Goal: Task Accomplishment & Management: Manage account settings

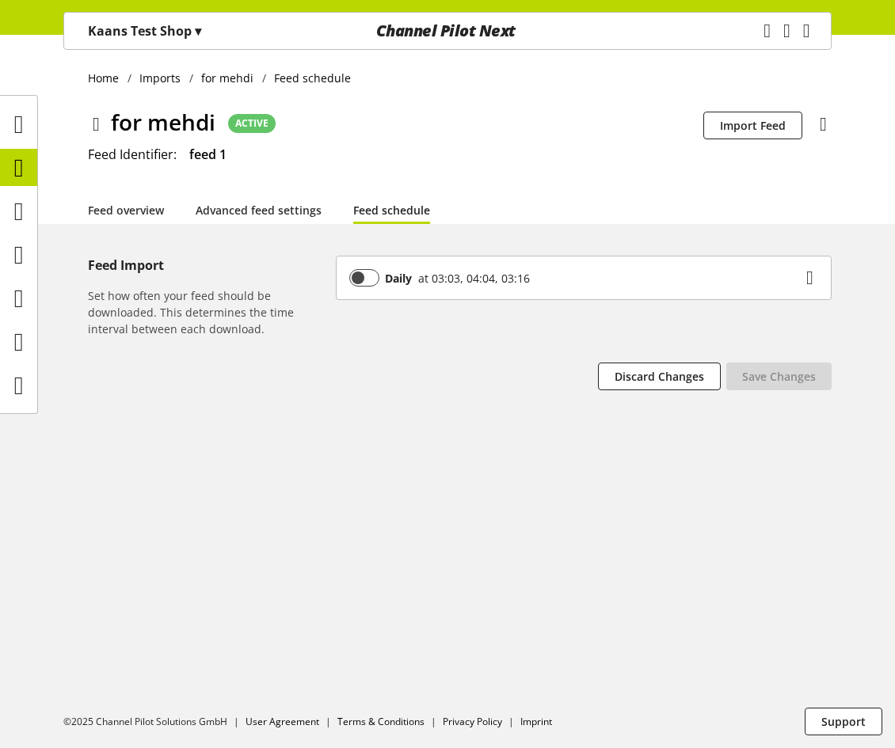
click at [21, 165] on icon at bounding box center [19, 168] width 10 height 32
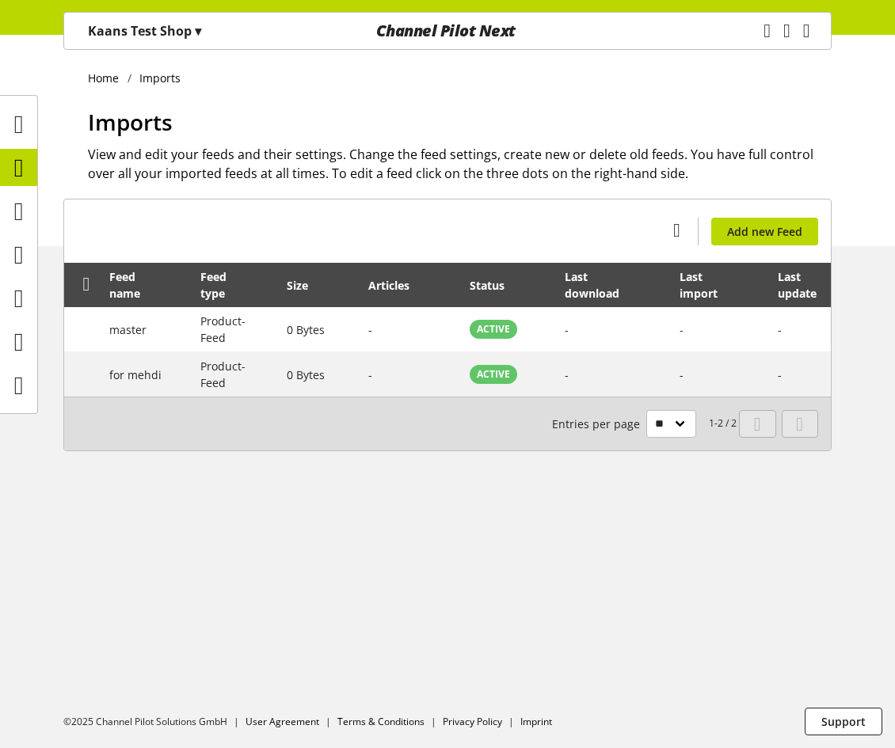
click at [186, 26] on p "Kaans Test Shop ▾" at bounding box center [144, 30] width 113 height 19
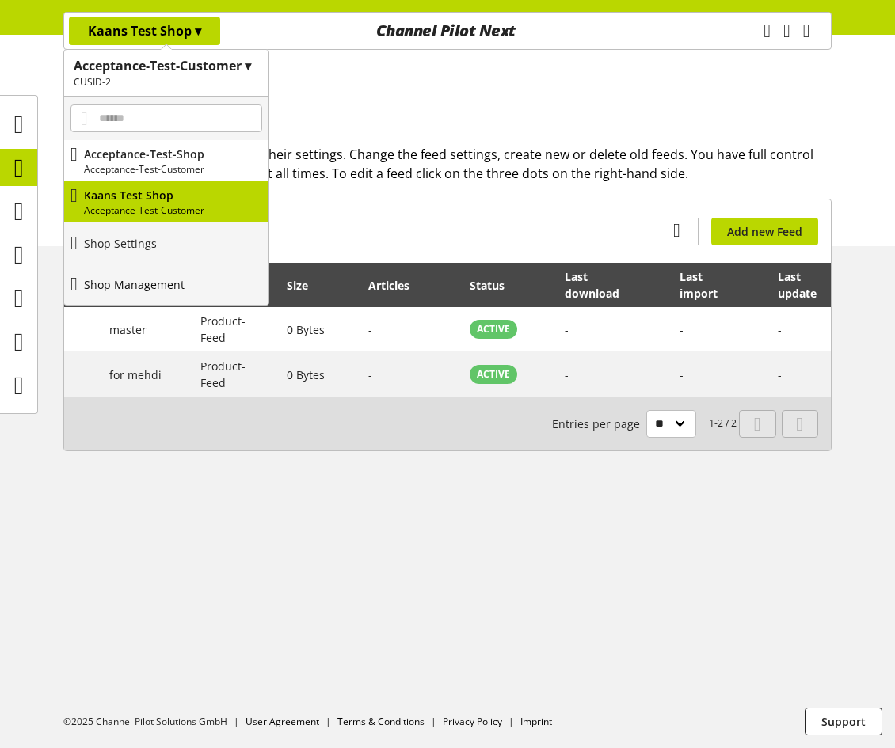
click at [180, 279] on p "Shop Management" at bounding box center [134, 284] width 101 height 17
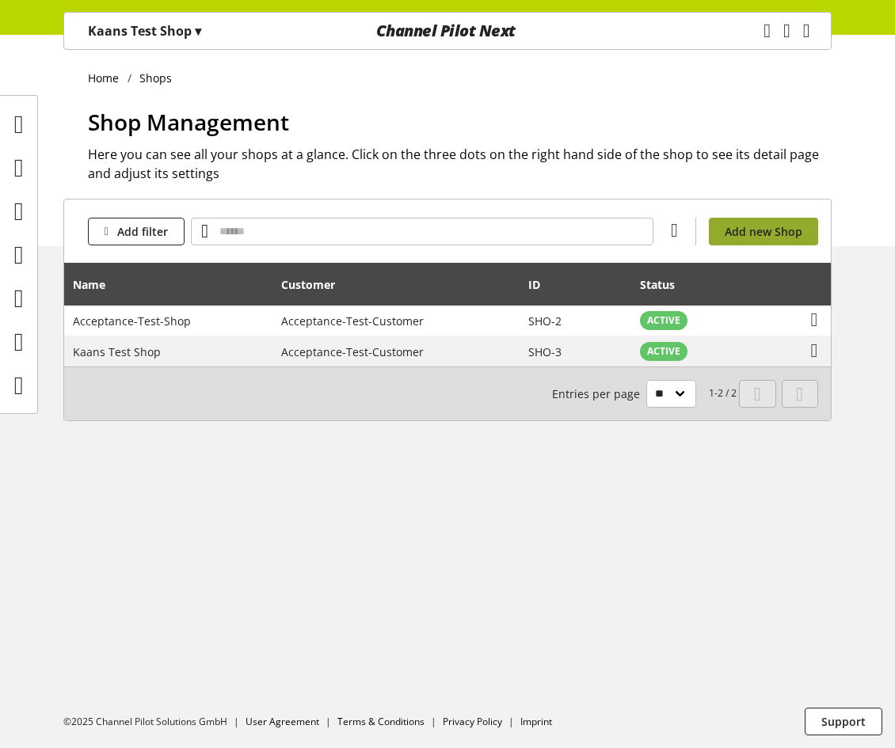
click at [754, 235] on span "Add new Shop" at bounding box center [763, 231] width 78 height 17
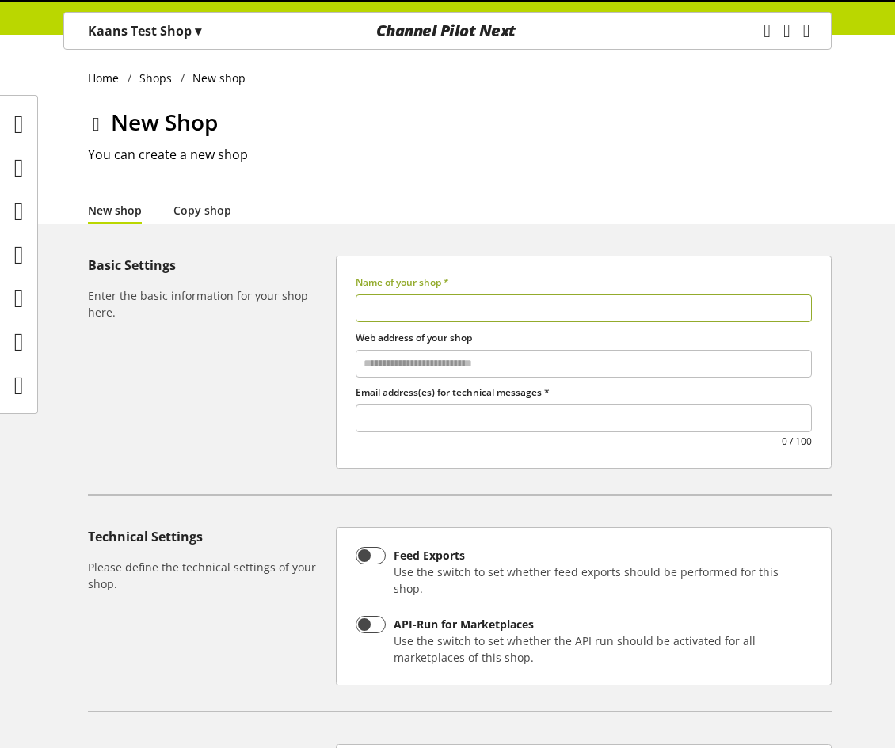
click at [435, 310] on input "text" at bounding box center [583, 309] width 456 height 28
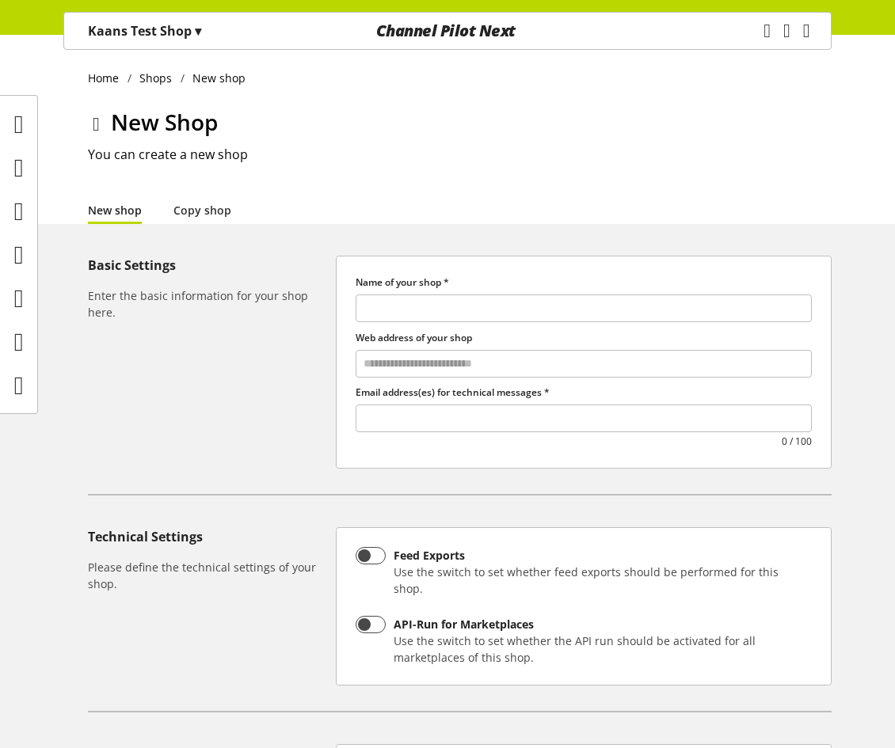
click at [173, 29] on p "Kaans Test Shop ▾" at bounding box center [144, 30] width 113 height 19
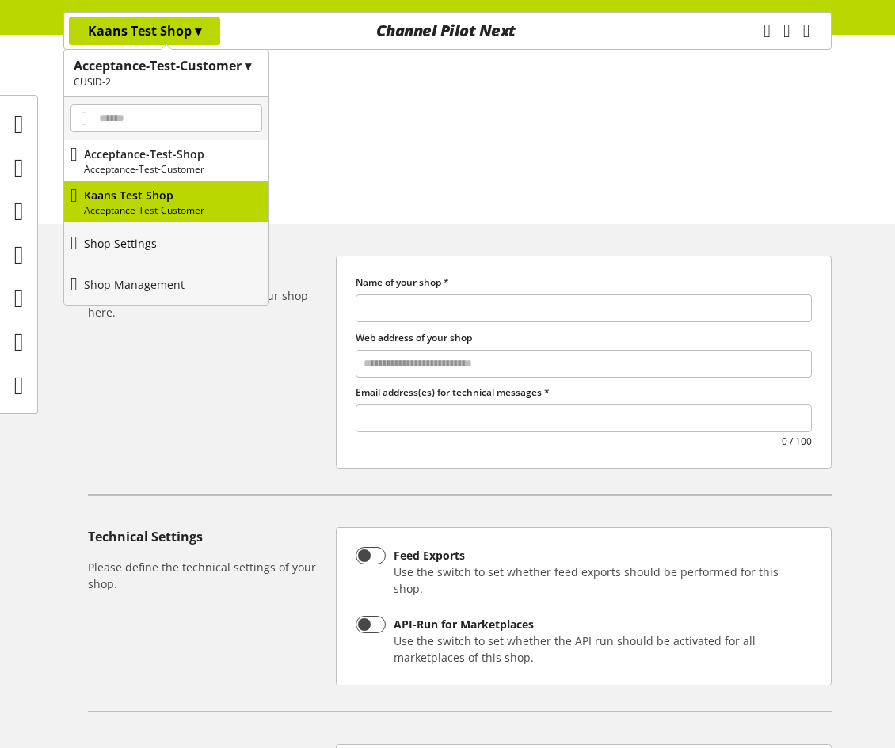
click at [169, 246] on link "Shop Settings" at bounding box center [166, 242] width 204 height 41
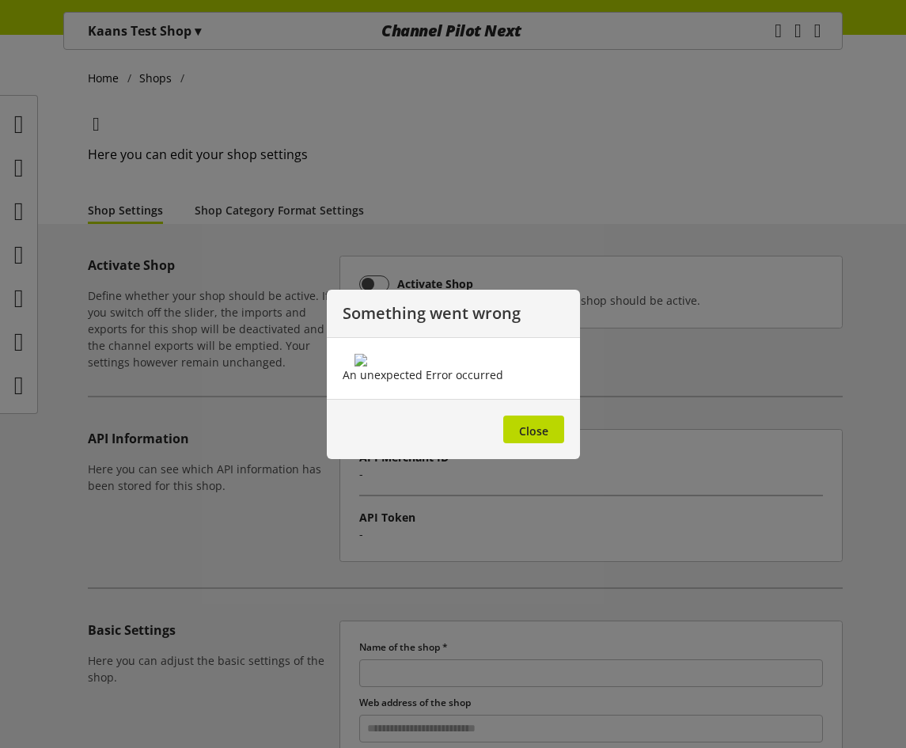
click at [245, 214] on div at bounding box center [453, 374] width 906 height 748
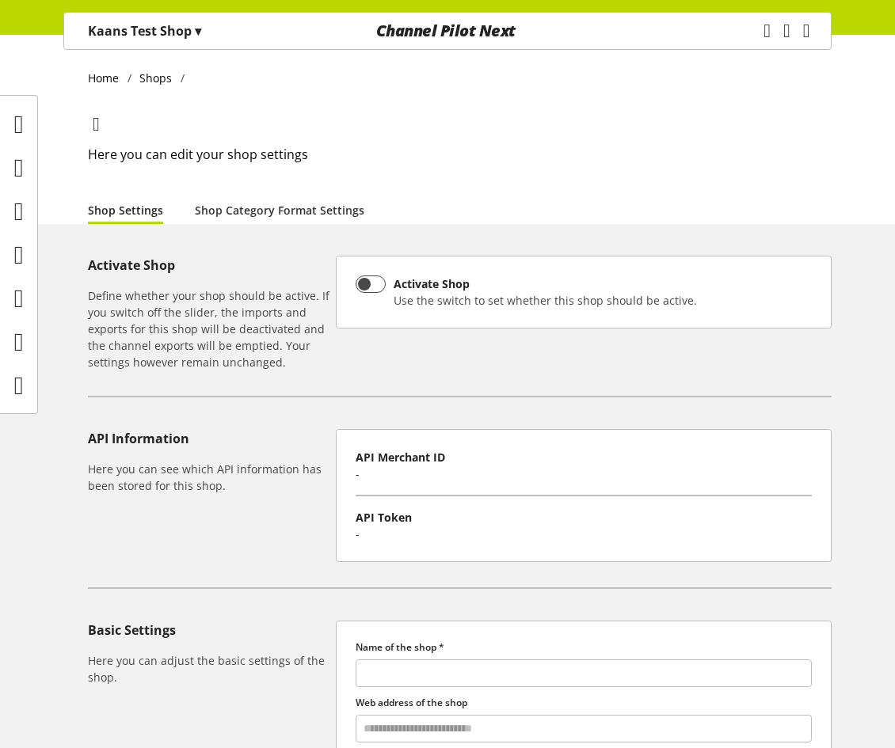
click at [122, 36] on p "Kaans Test Shop ▾" at bounding box center [144, 30] width 113 height 19
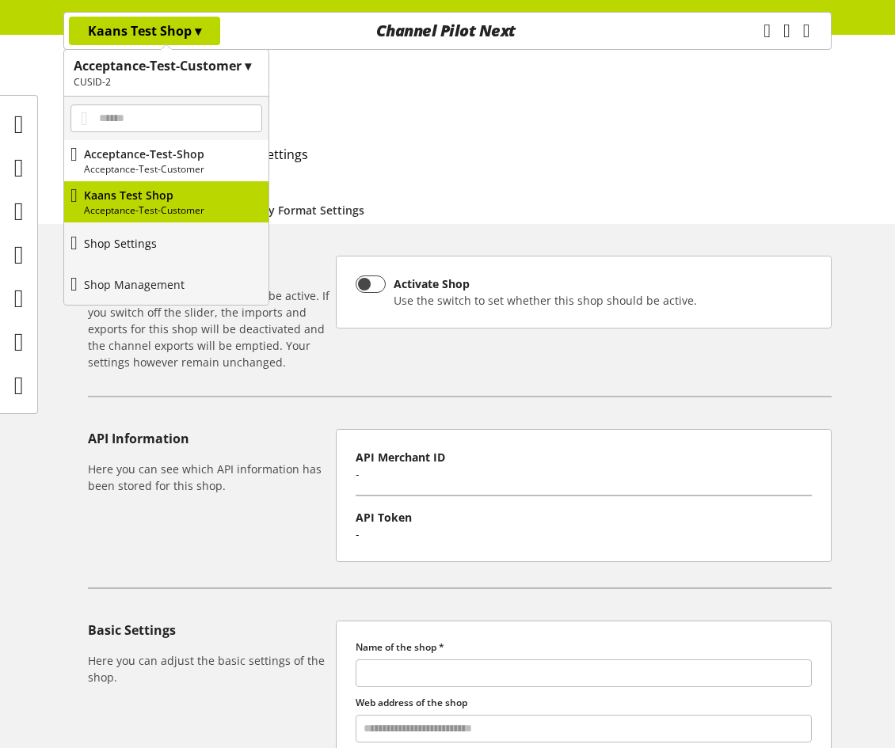
click at [139, 238] on p "Shop Settings" at bounding box center [120, 243] width 73 height 17
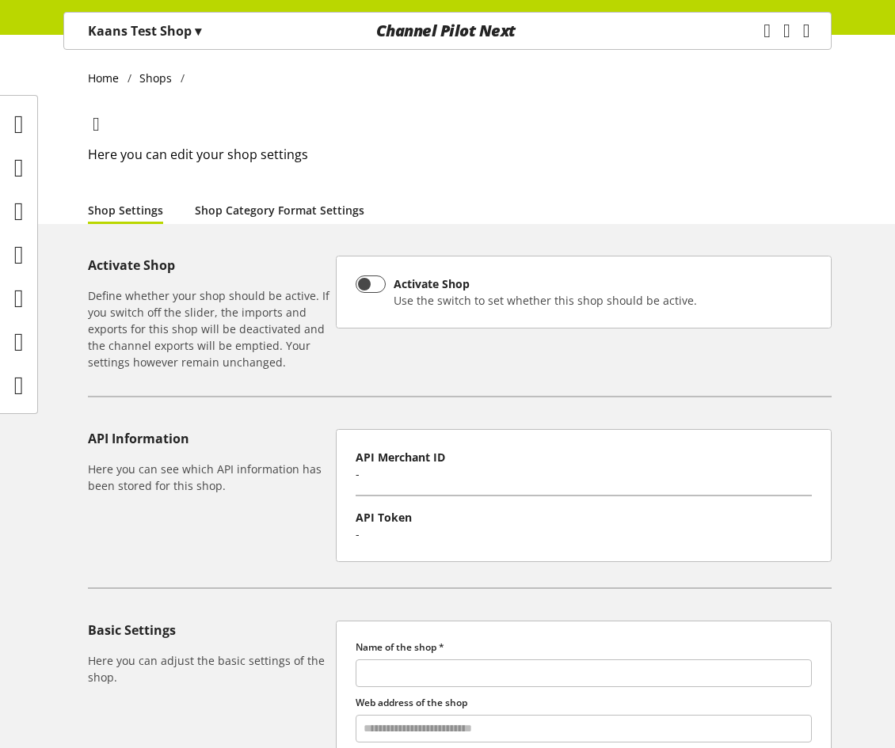
click at [291, 210] on link "Shop Category Format Settings" at bounding box center [279, 210] width 169 height 17
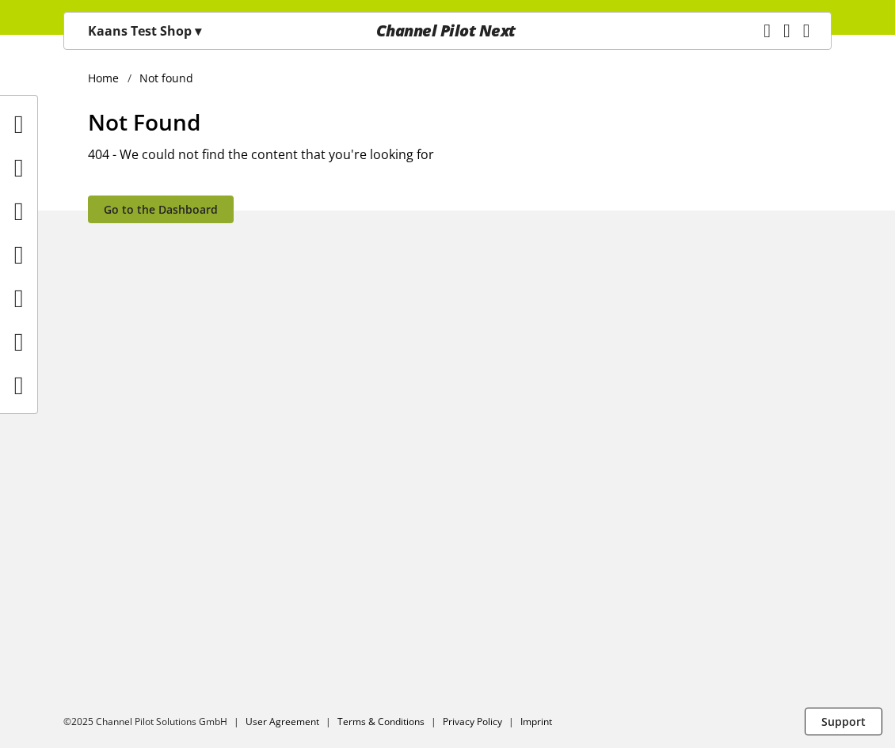
click at [131, 207] on span "Go to the Dashboard" at bounding box center [161, 209] width 114 height 17
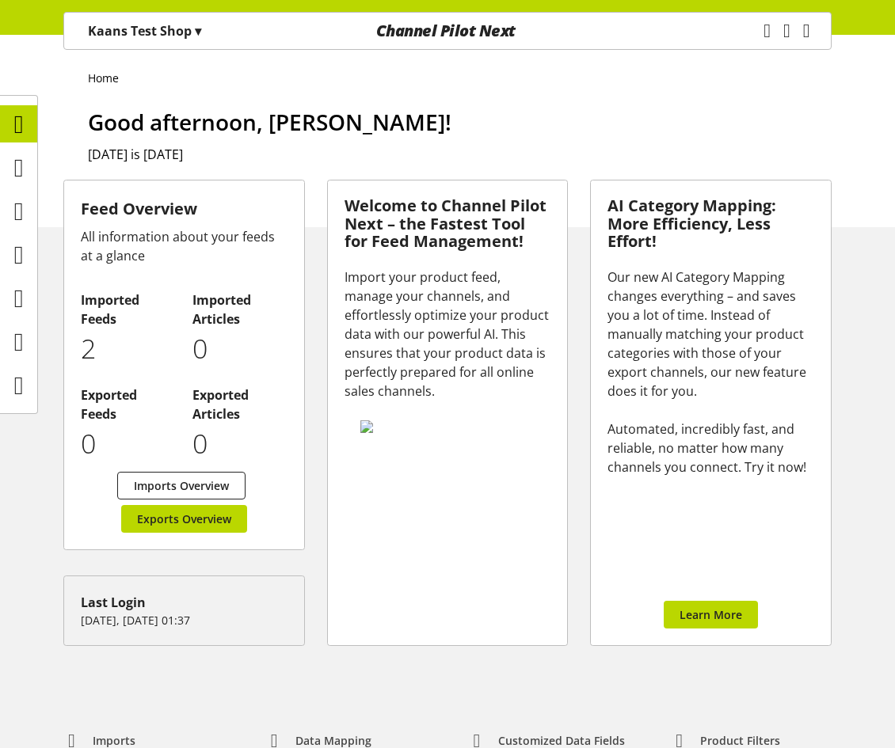
click at [135, 39] on p "Kaans Test Shop ▾" at bounding box center [144, 30] width 113 height 19
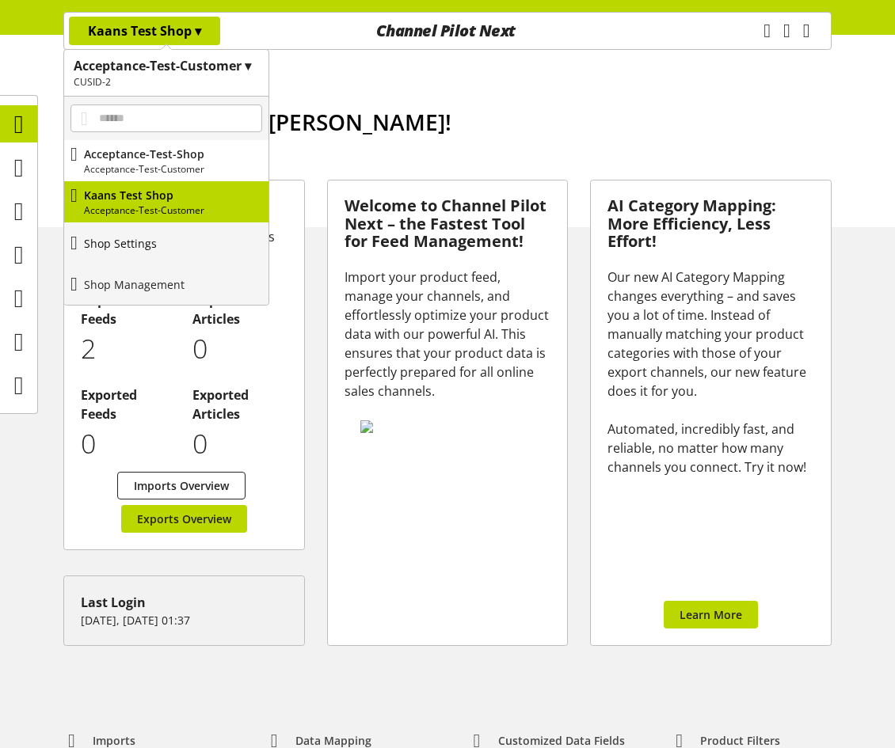
click at [157, 248] on p "Shop Settings" at bounding box center [120, 243] width 73 height 17
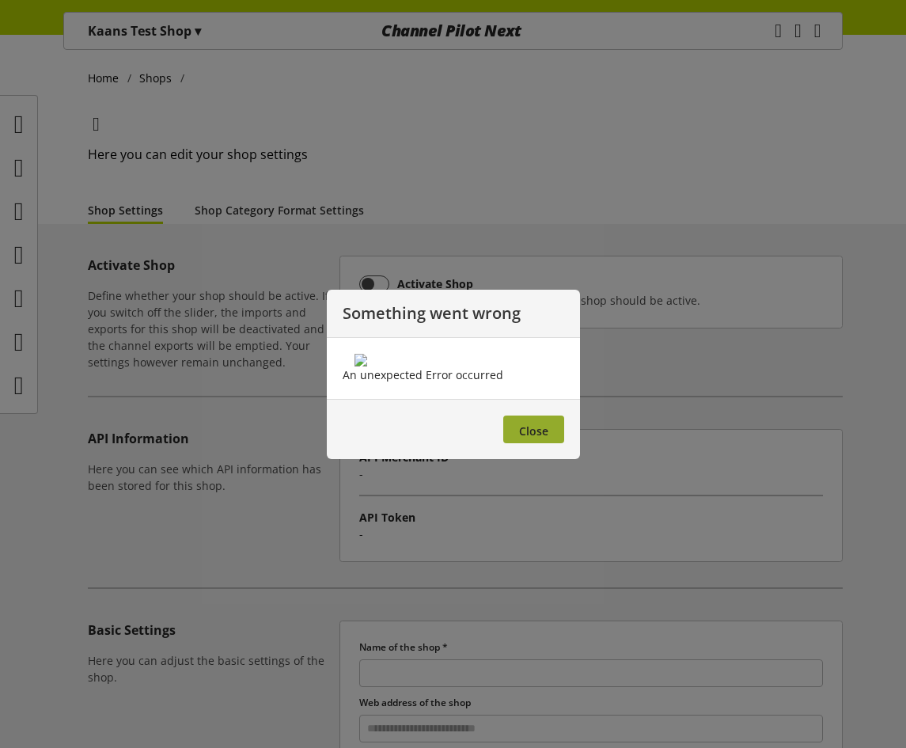
click at [543, 439] on span "Close" at bounding box center [533, 431] width 29 height 15
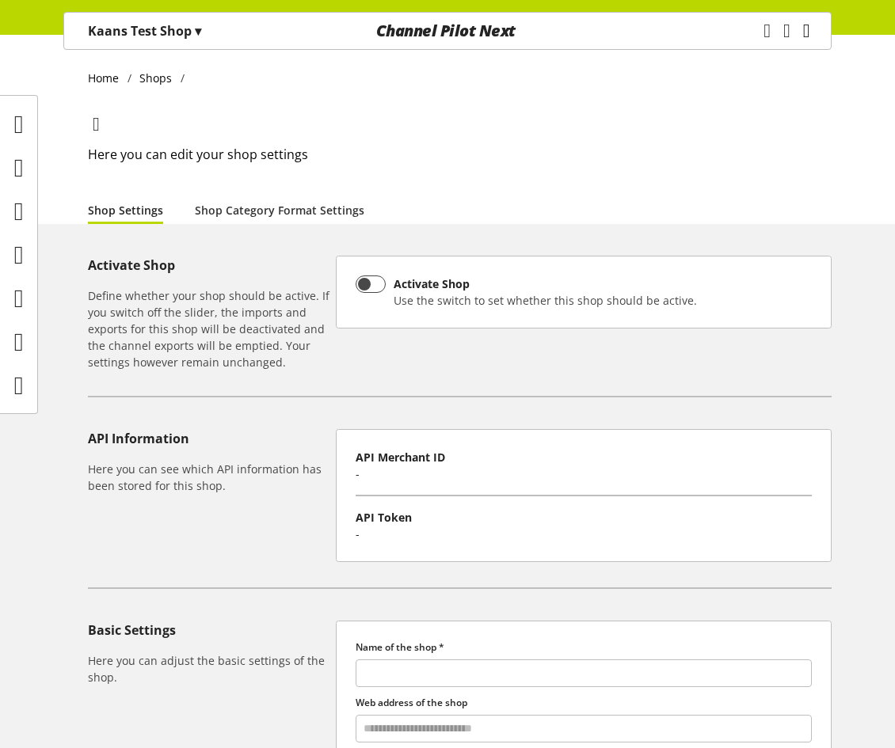
click at [804, 34] on icon "main navigation" at bounding box center [806, 31] width 7 height 29
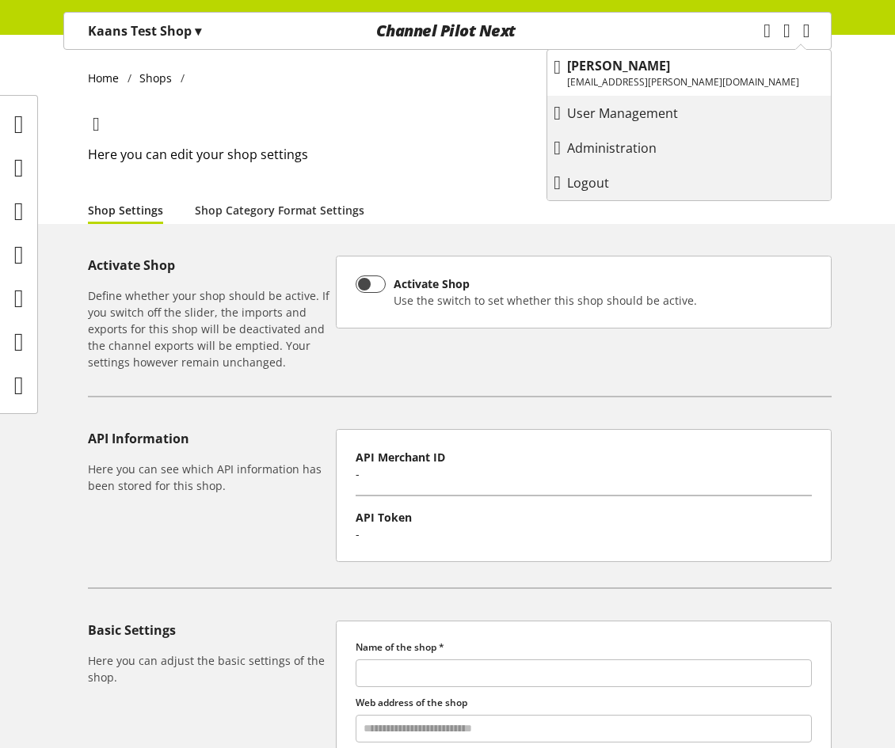
click at [690, 170] on div "Logout" at bounding box center [688, 183] width 283 height 29
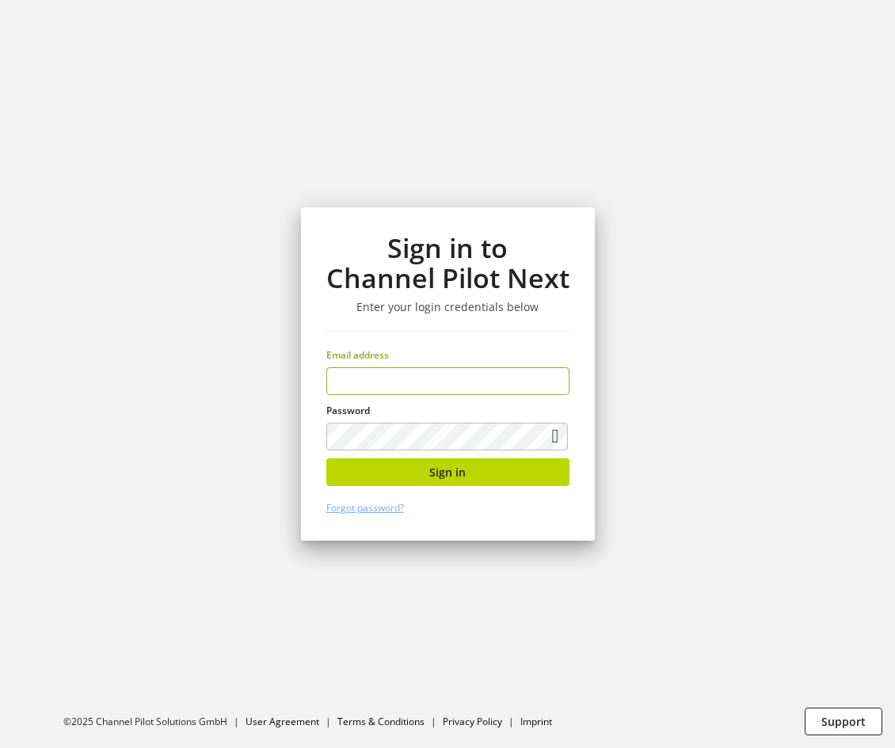
type input "**********"
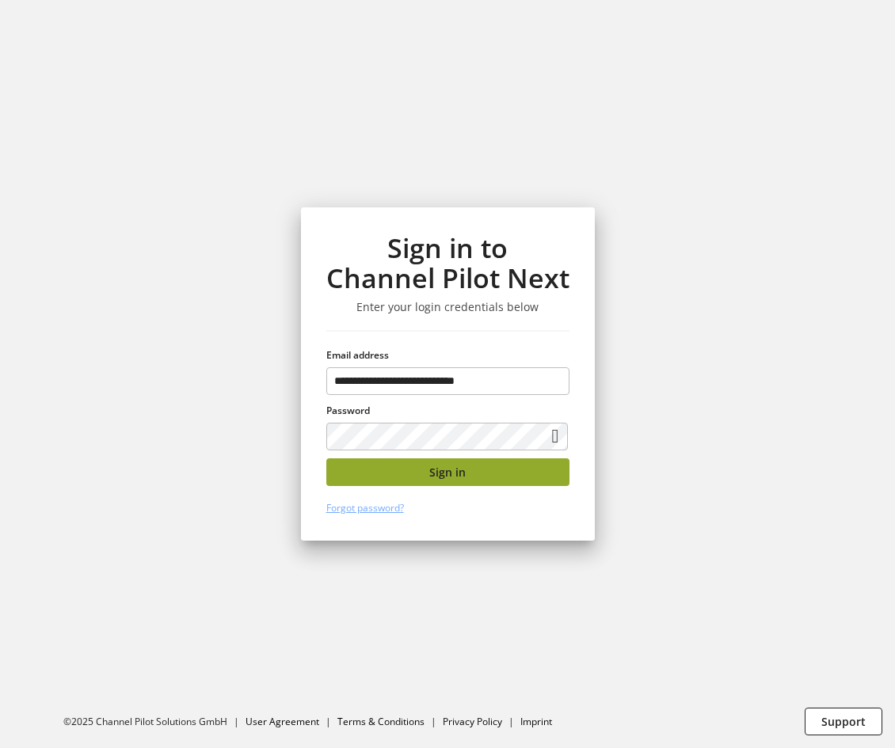
click at [390, 479] on button "Sign in" at bounding box center [447, 472] width 243 height 28
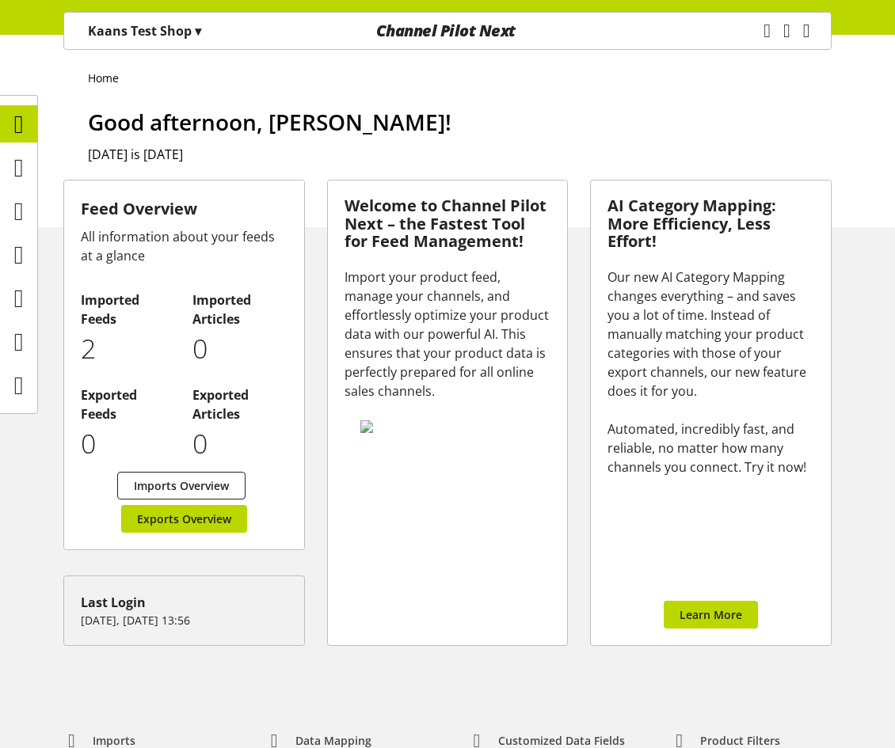
click at [201, 37] on span "▾" at bounding box center [198, 30] width 6 height 17
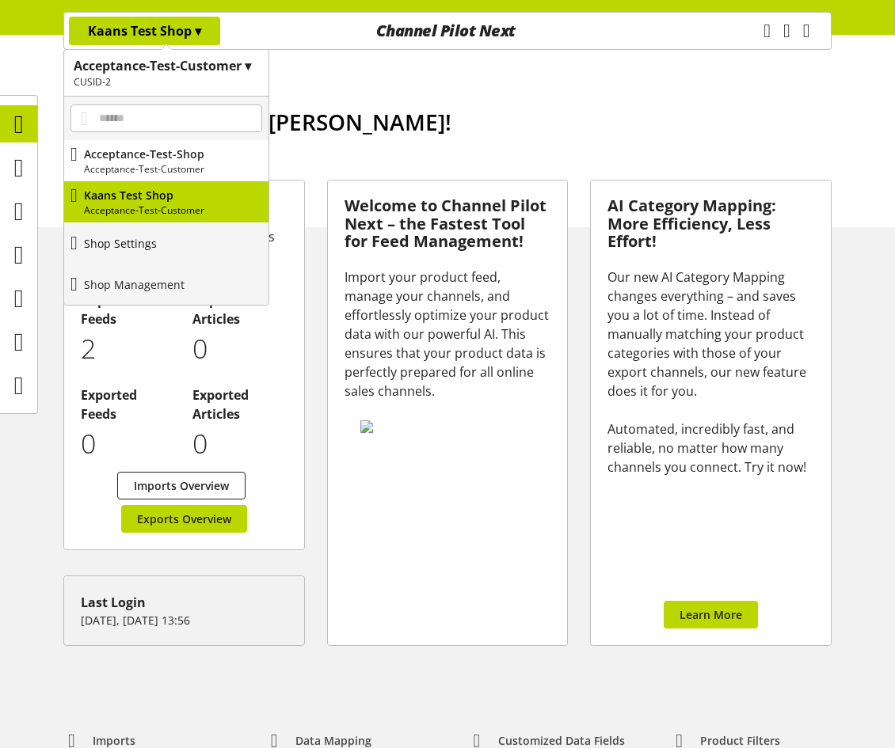
click at [167, 247] on link "Shop Settings" at bounding box center [166, 242] width 204 height 41
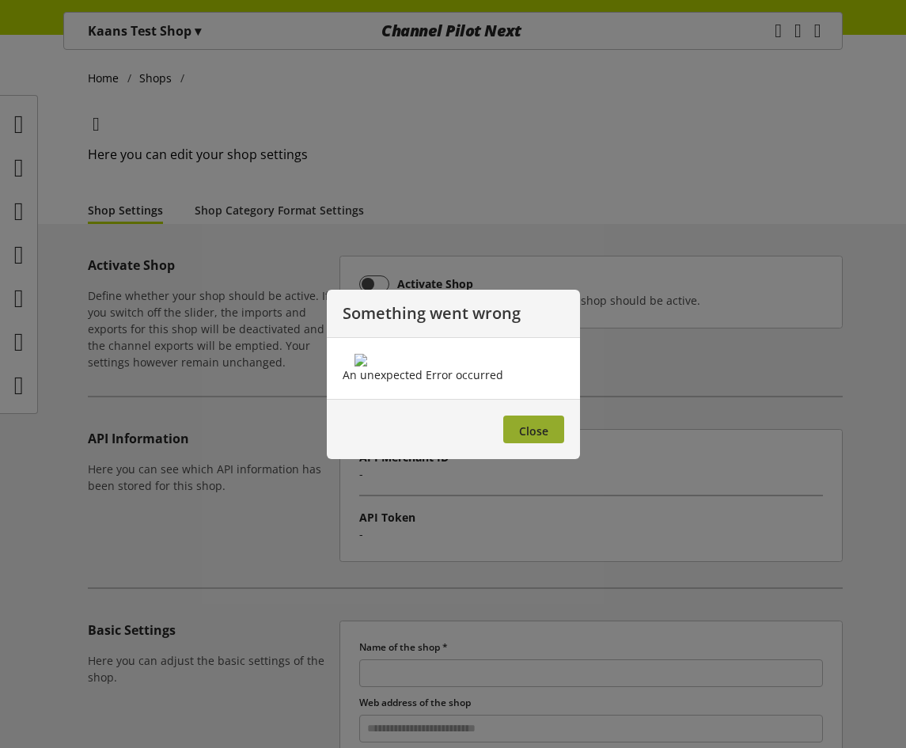
click at [548, 439] on span "Close" at bounding box center [533, 431] width 29 height 15
